Goal: Navigation & Orientation: Find specific page/section

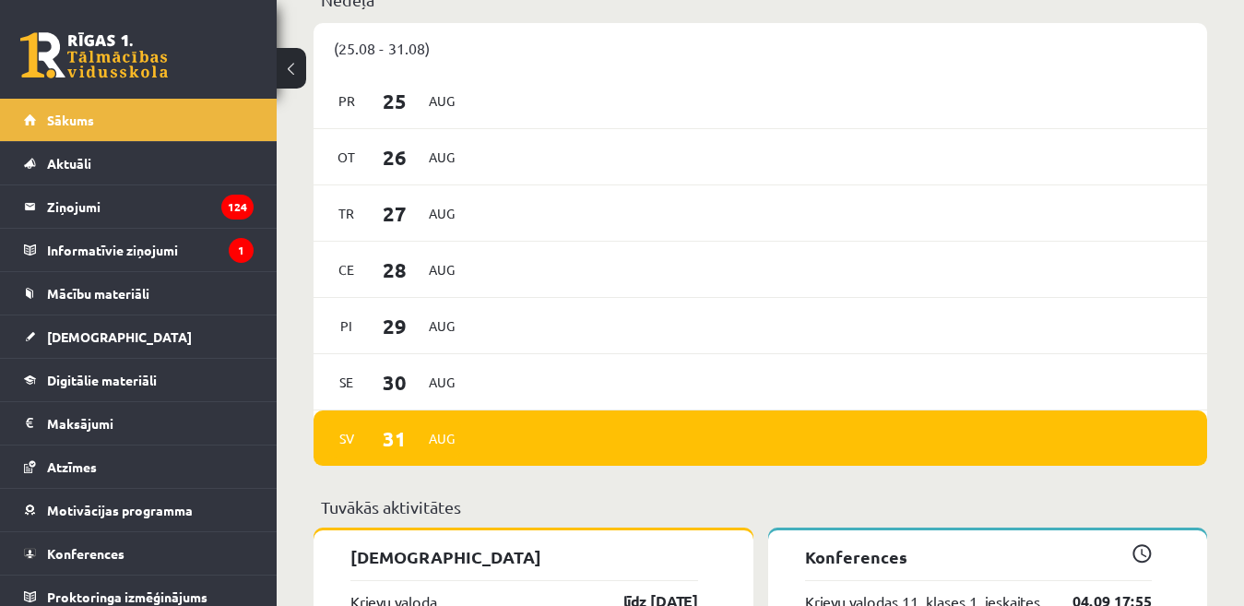
scroll to position [1383, 0]
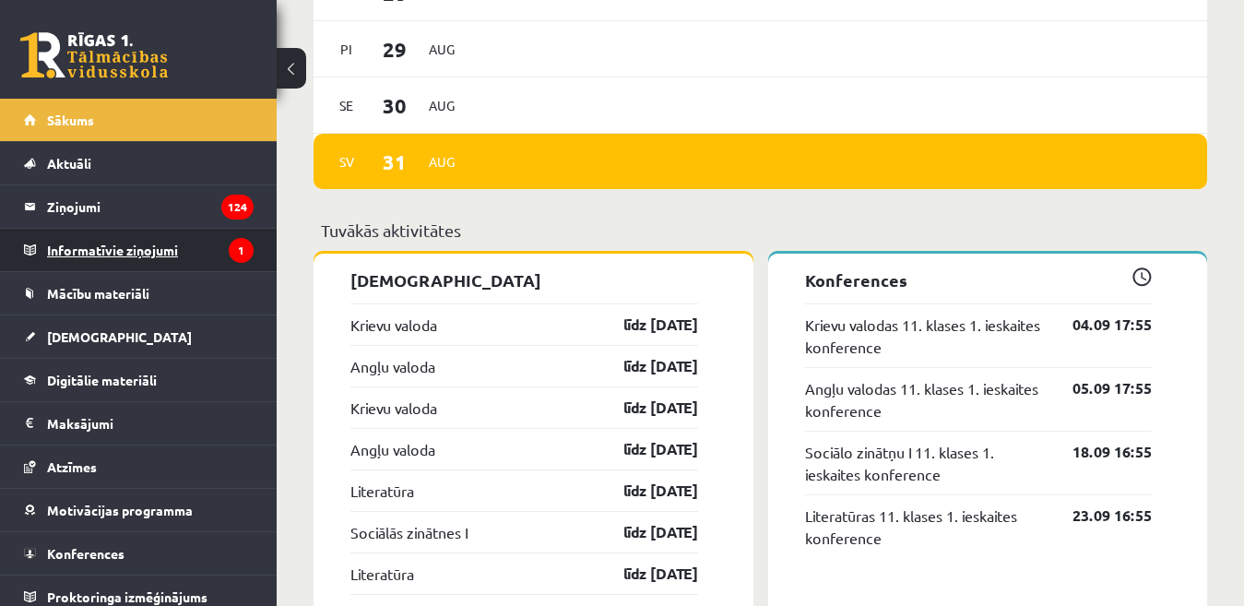
click at [85, 248] on legend "Informatīvie ziņojumi 1" at bounding box center [150, 250] width 207 height 42
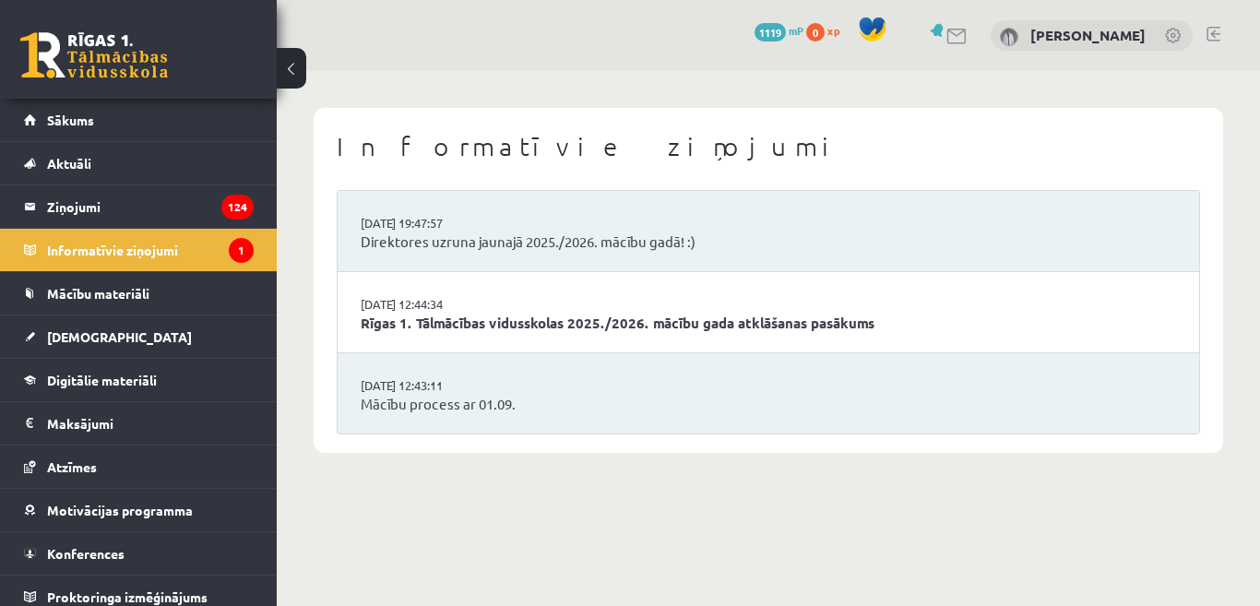
click at [1210, 35] on link at bounding box center [1213, 34] width 14 height 15
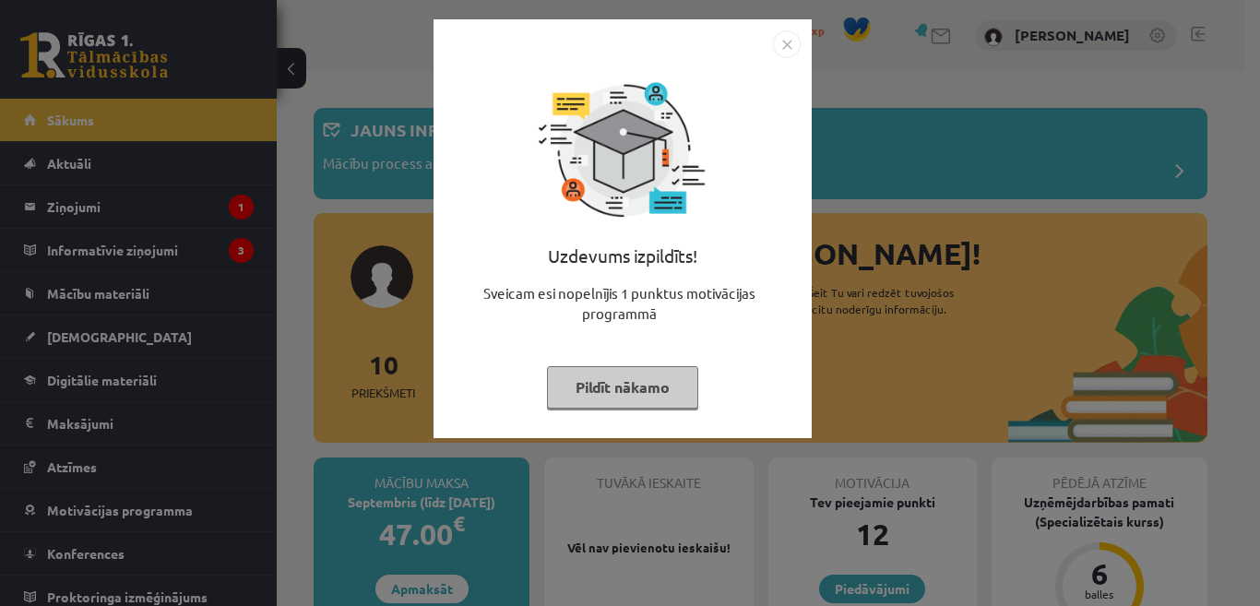
click at [663, 392] on button "Pildīt nākamo" at bounding box center [622, 387] width 151 height 42
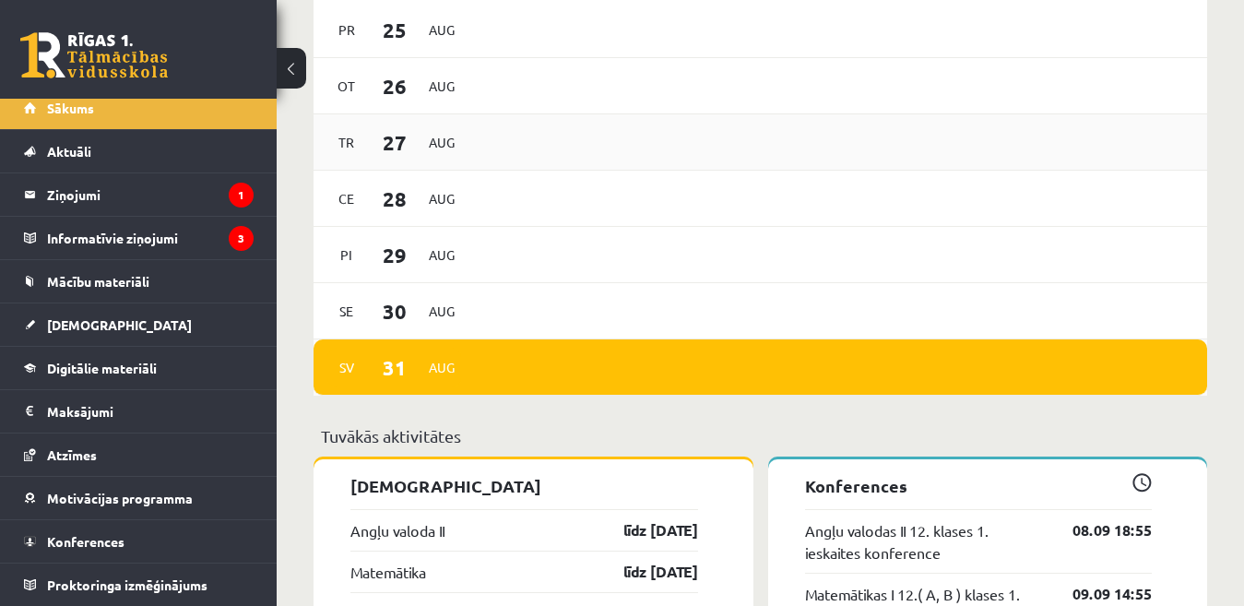
scroll to position [1291, 0]
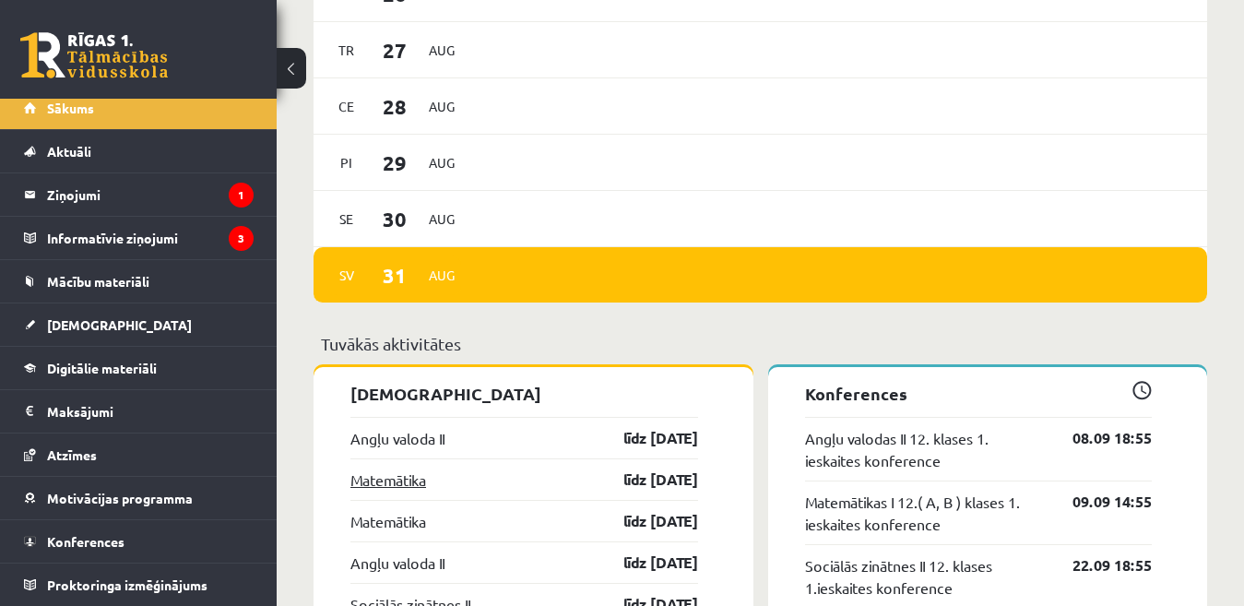
click at [396, 486] on link "Matemātika" at bounding box center [388, 479] width 76 height 22
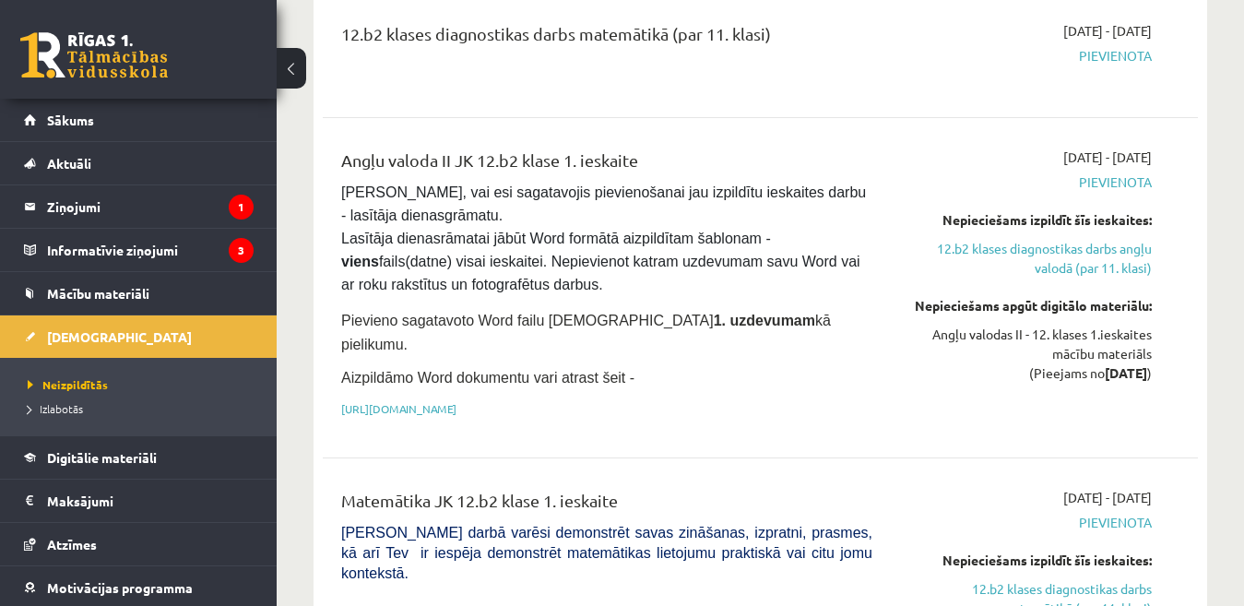
scroll to position [461, 0]
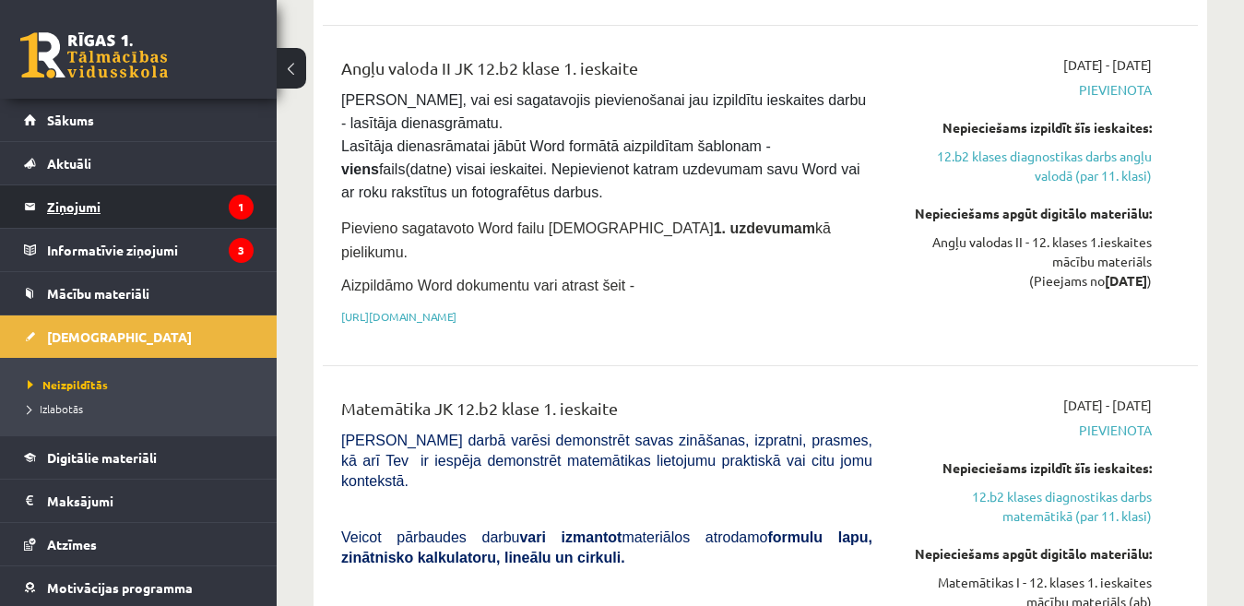
click at [80, 207] on legend "Ziņojumi 1" at bounding box center [150, 206] width 207 height 42
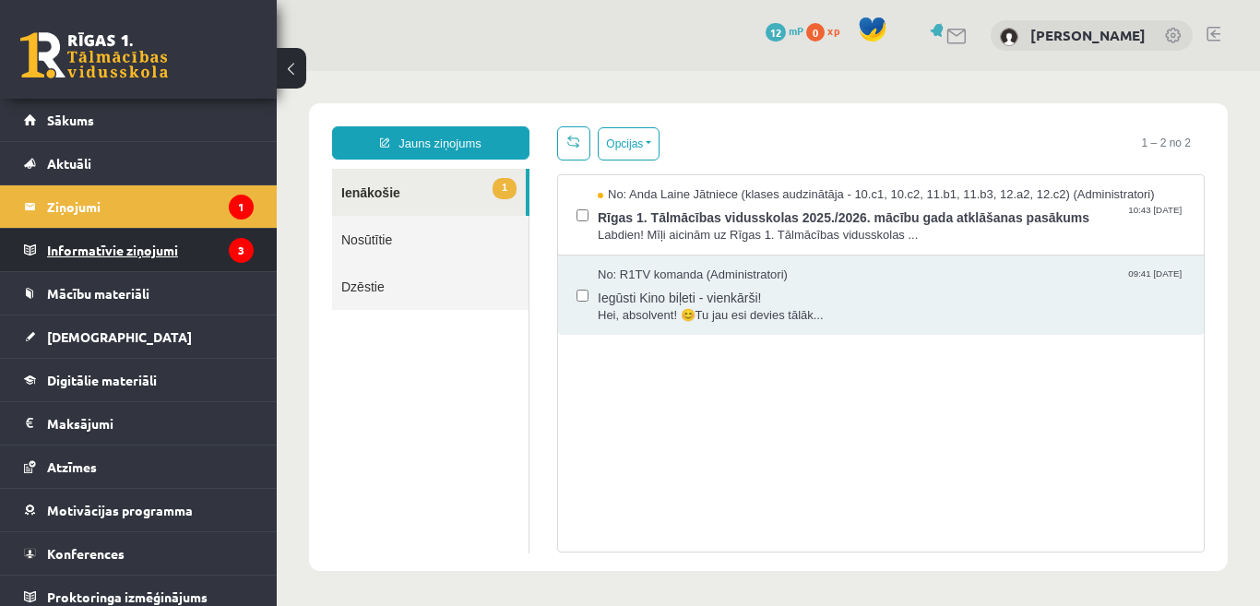
click at [79, 247] on legend "Informatīvie ziņojumi 3" at bounding box center [150, 250] width 207 height 42
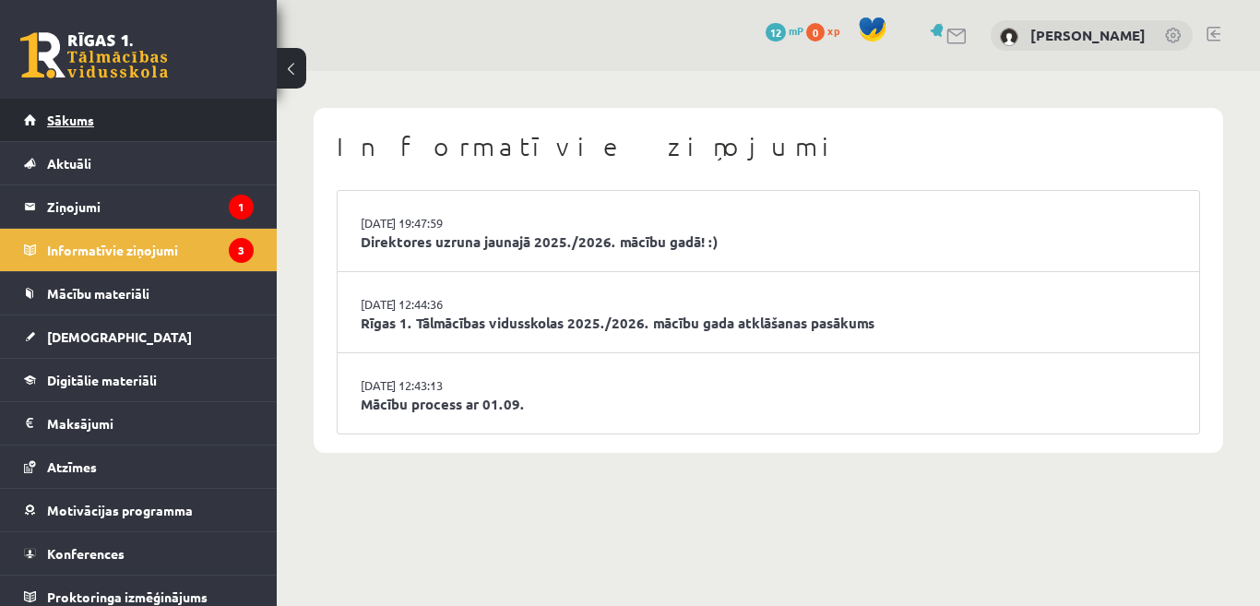
click at [61, 113] on span "Sākums" at bounding box center [70, 120] width 47 height 17
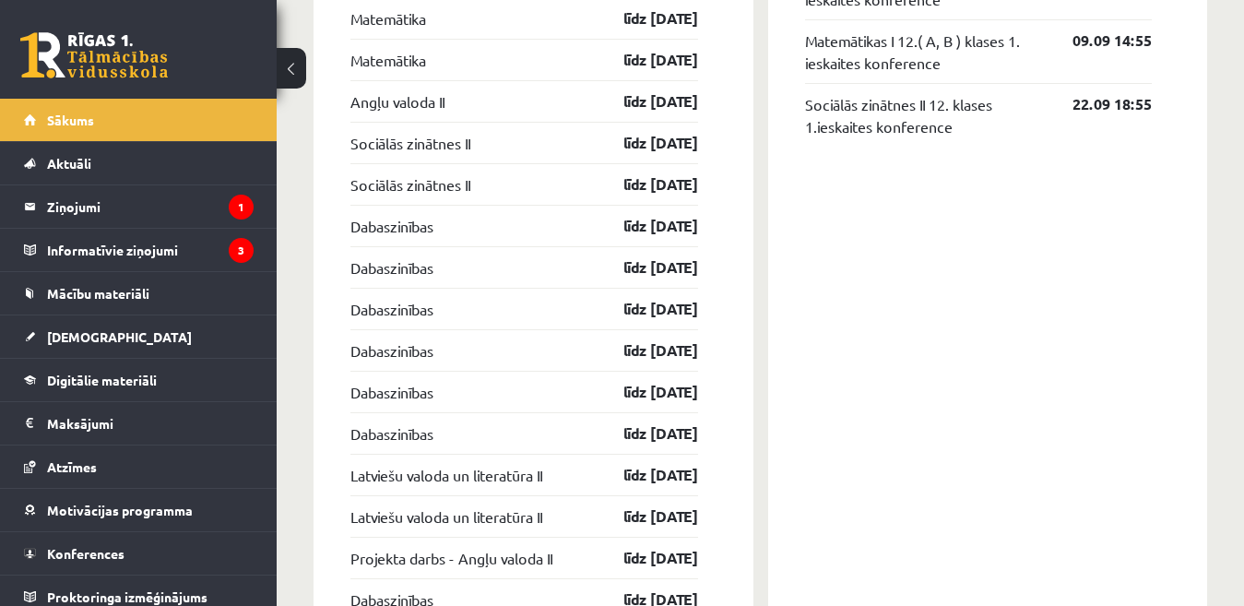
scroll to position [1660, 0]
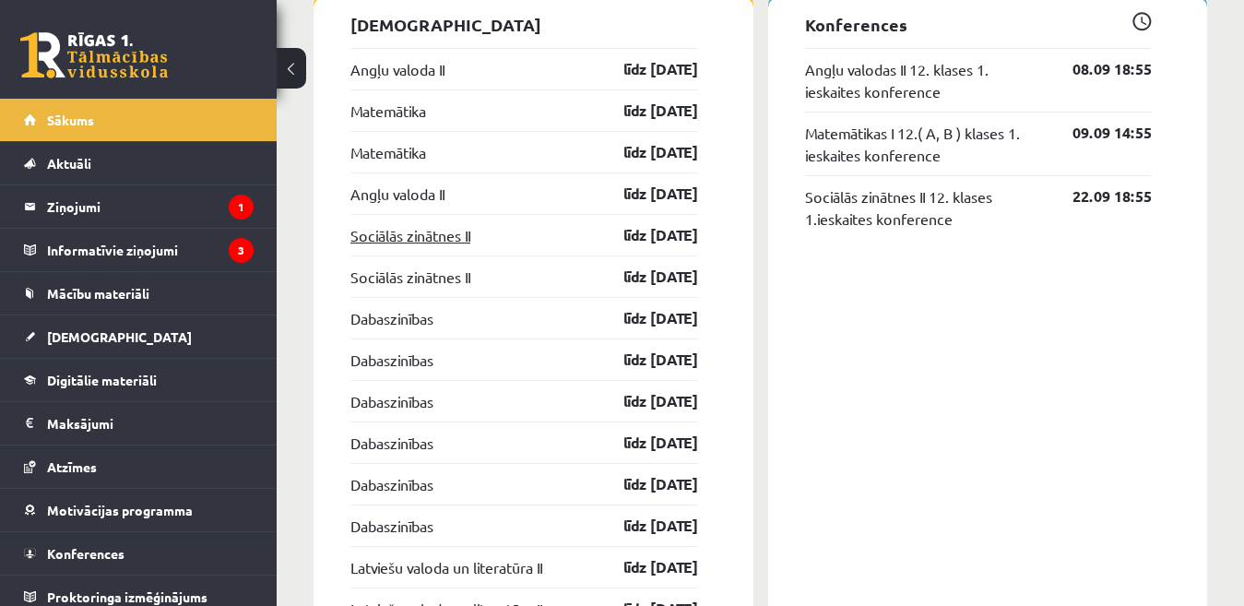
click at [404, 234] on link "Sociālās zinātnes II" at bounding box center [410, 235] width 120 height 22
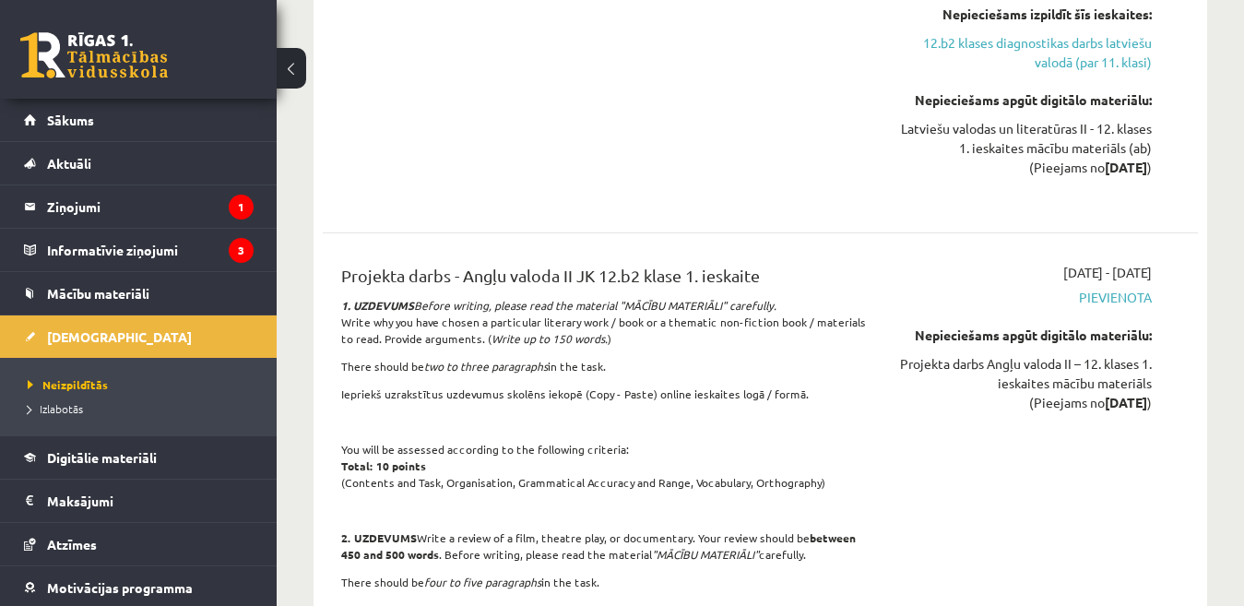
scroll to position [4979, 0]
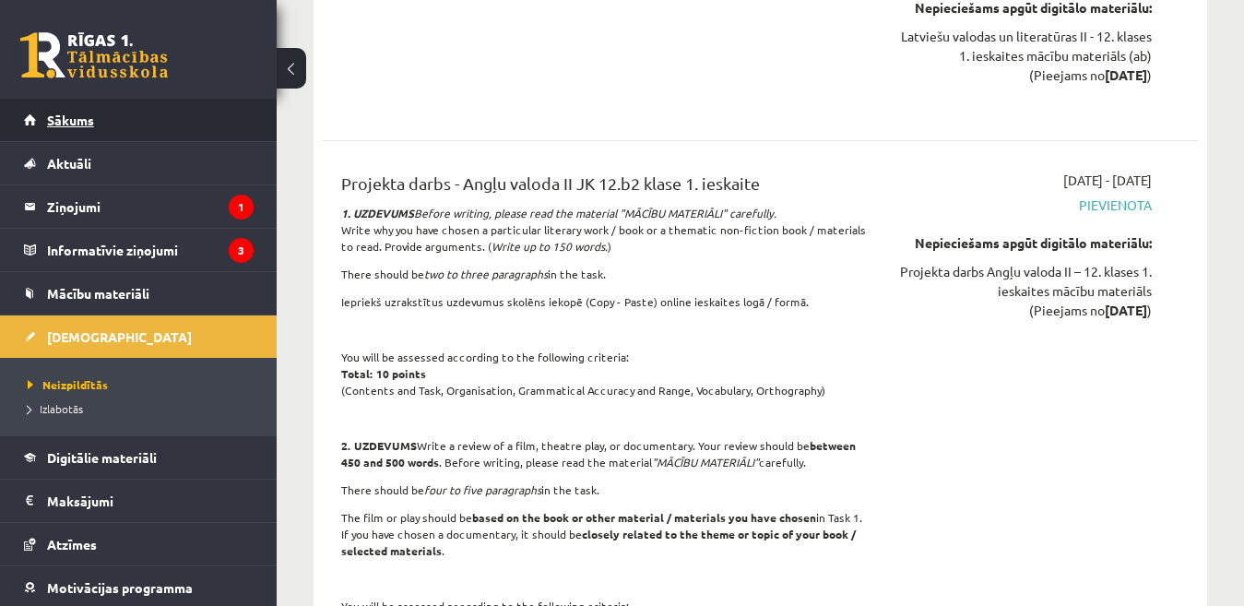
click at [83, 121] on span "Sākums" at bounding box center [70, 120] width 47 height 17
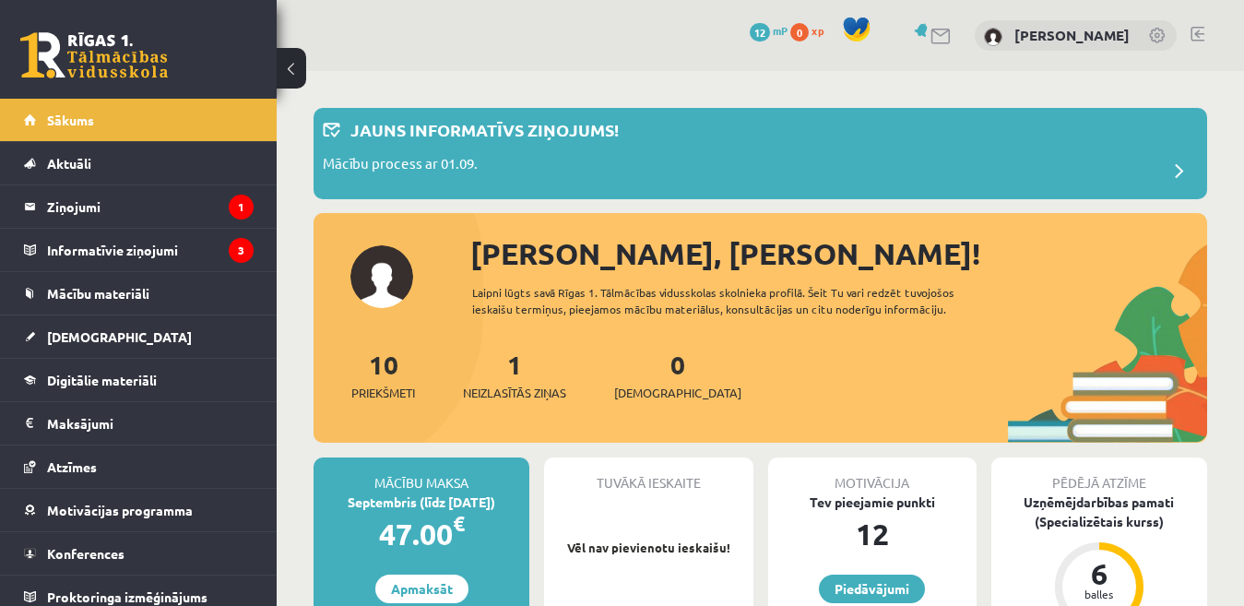
click at [1200, 34] on link at bounding box center [1197, 34] width 14 height 15
